Goal: Task Accomplishment & Management: Manage account settings

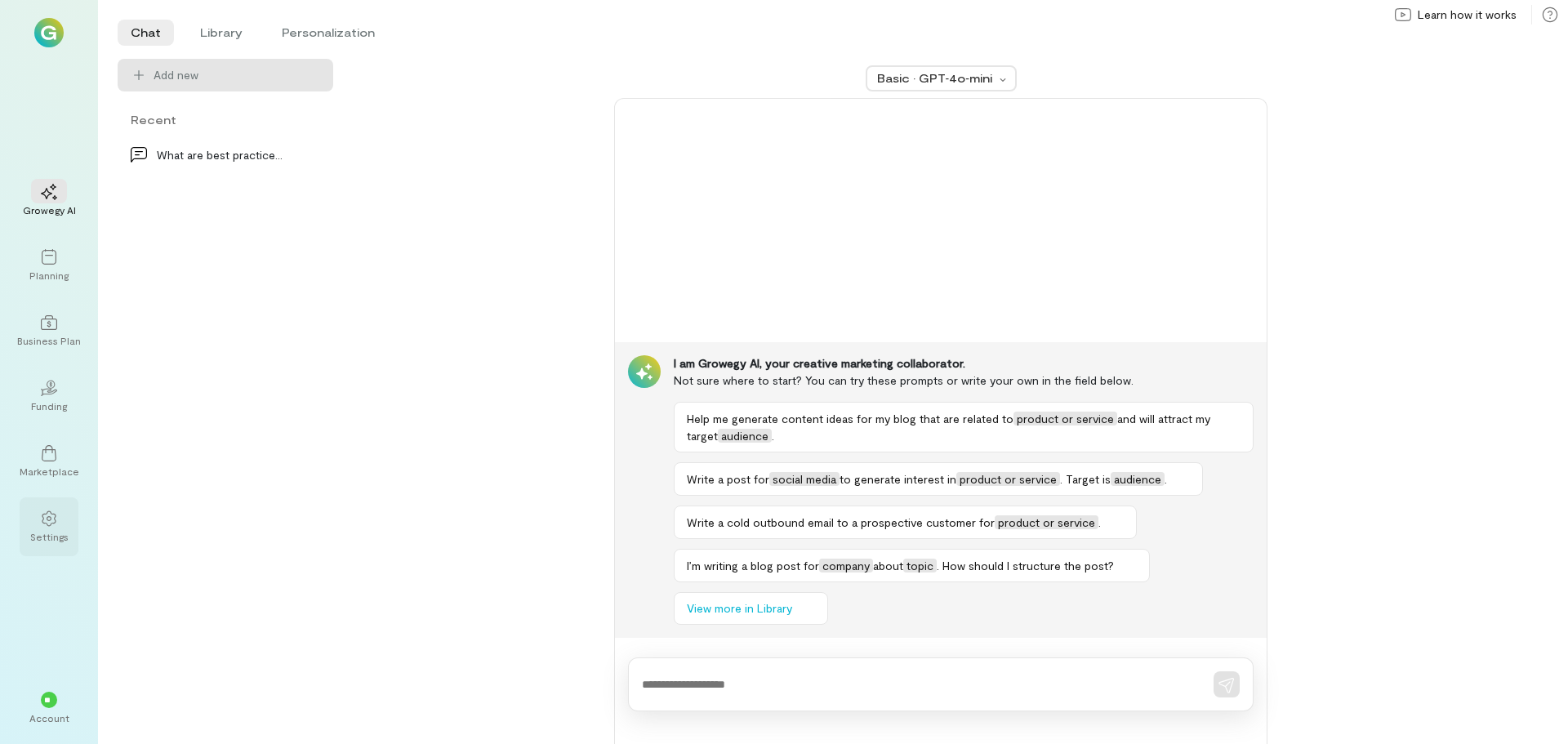
click at [66, 539] on div "Settings" at bounding box center [49, 536] width 38 height 13
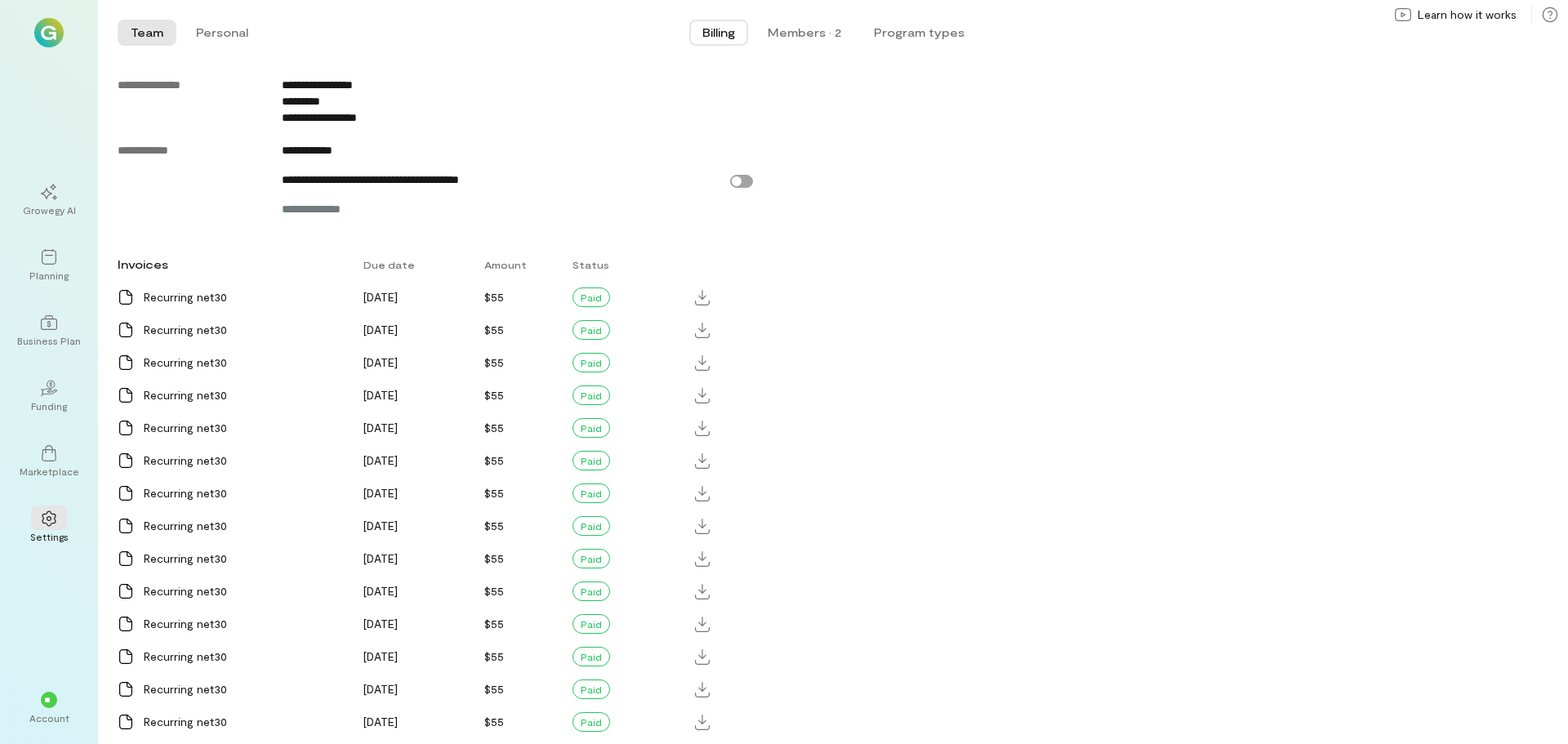
scroll to position [990, 0]
